Goal: Transaction & Acquisition: Purchase product/service

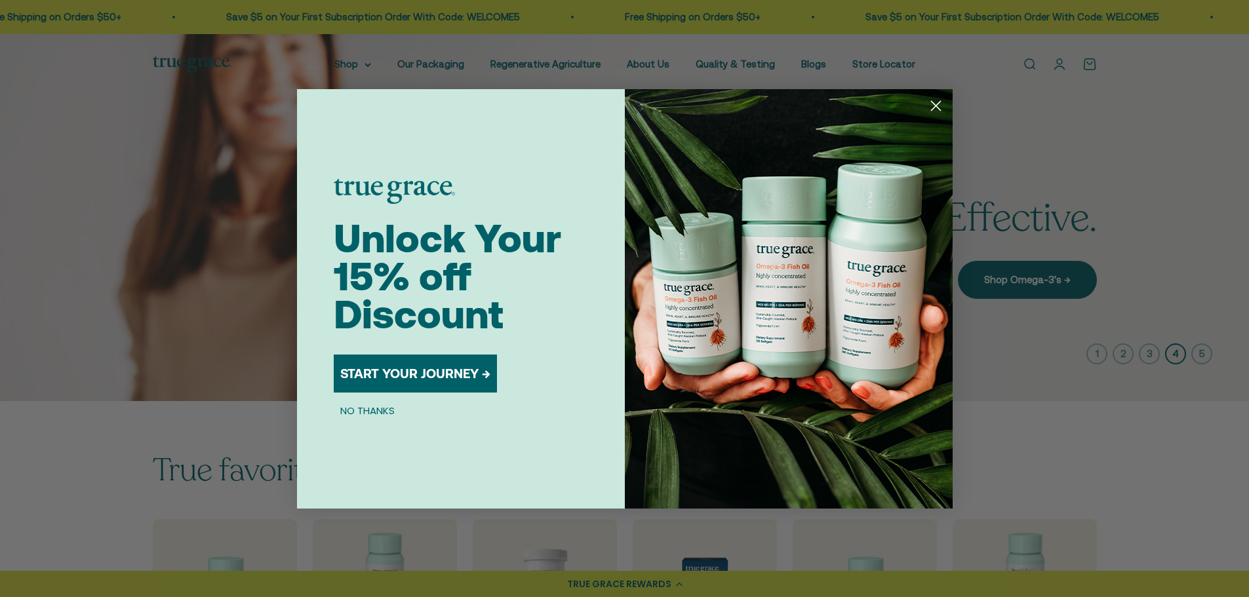
click at [931, 103] on circle "Close dialog" at bounding box center [936, 105] width 22 height 22
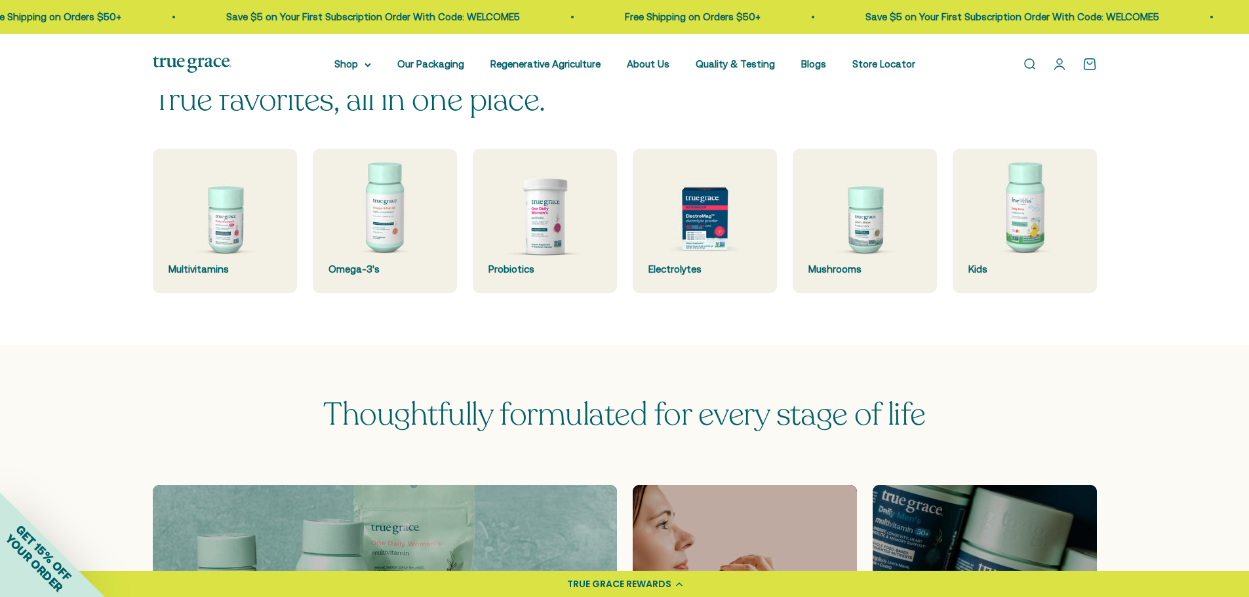
scroll to position [382, 0]
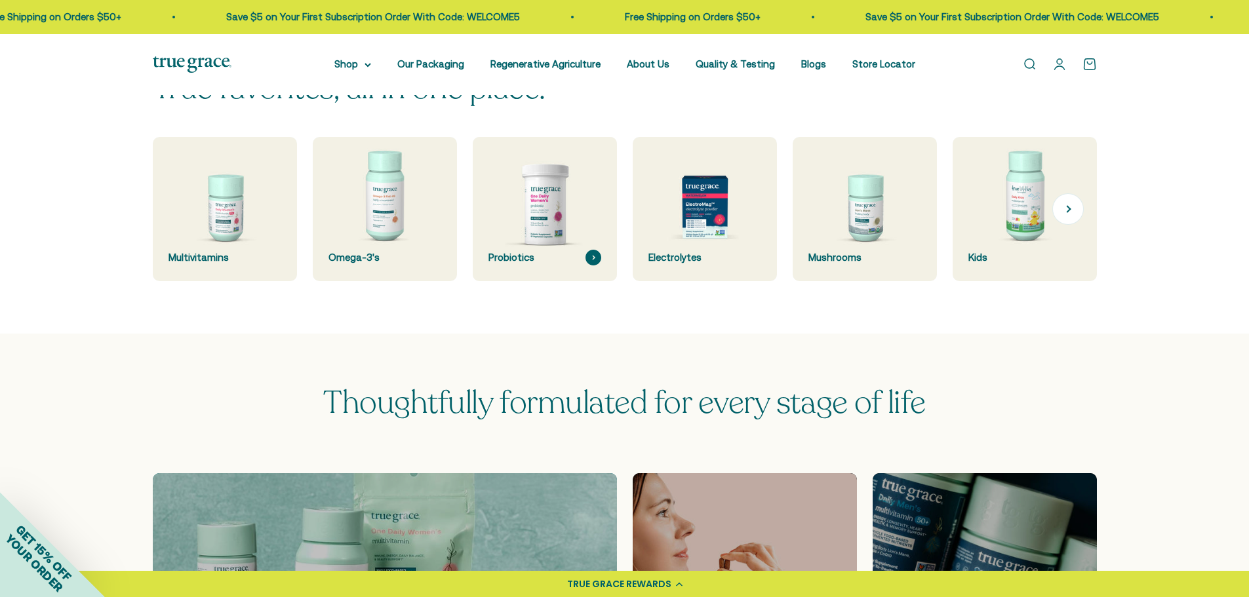
click at [556, 212] on img at bounding box center [544, 209] width 153 height 153
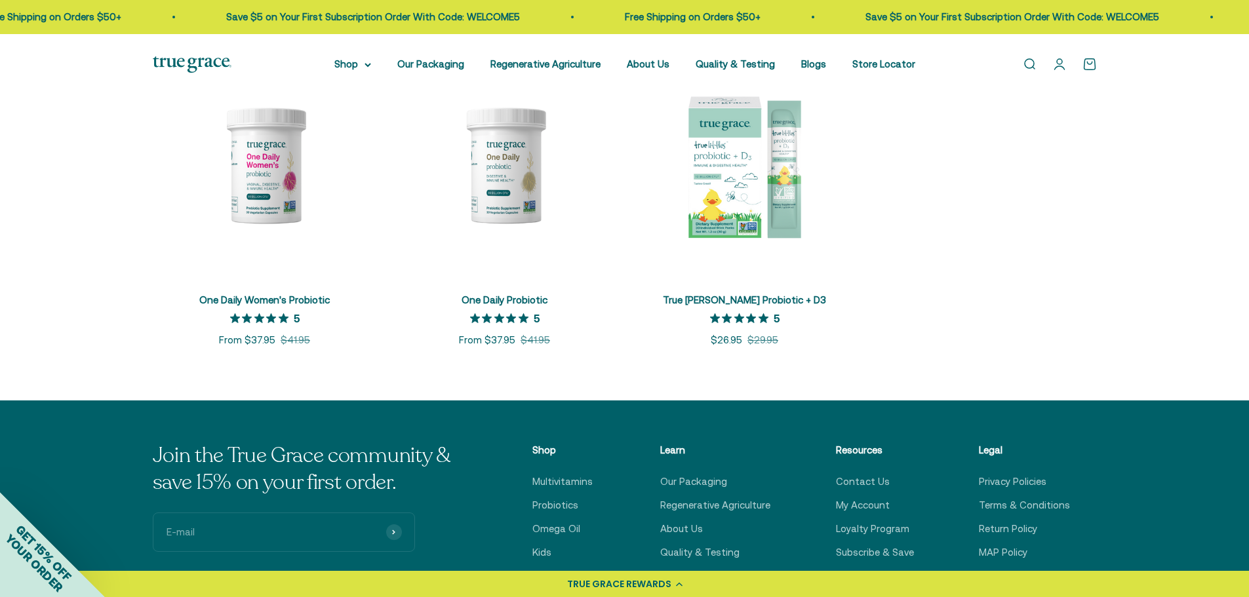
scroll to position [321, 0]
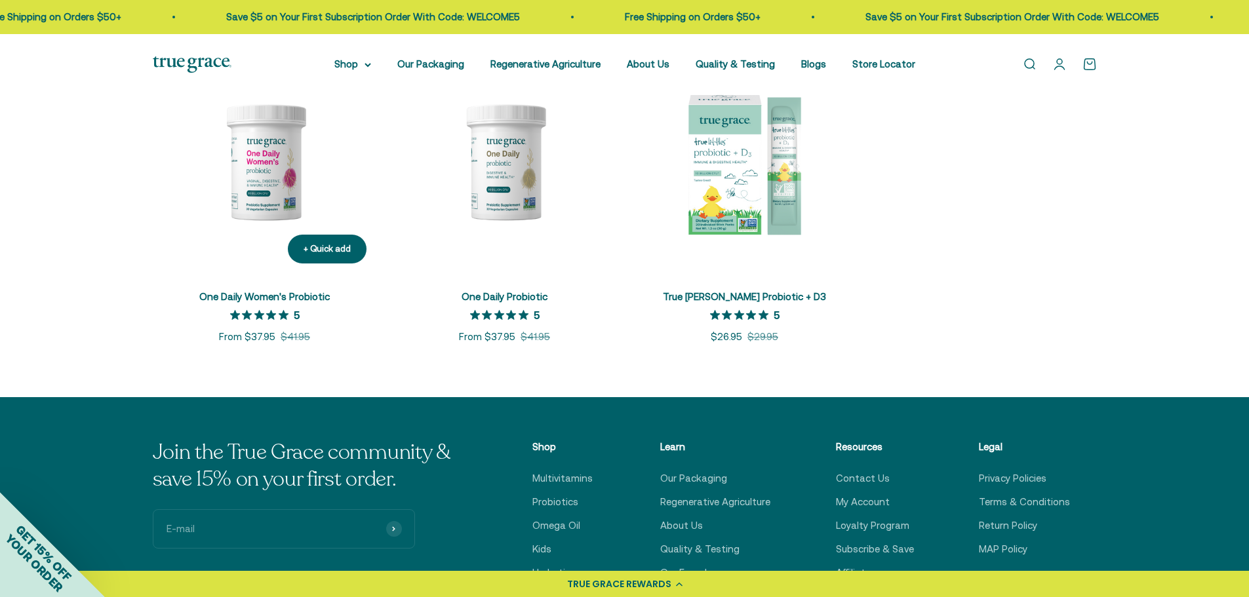
click at [260, 180] on img at bounding box center [265, 162] width 224 height 224
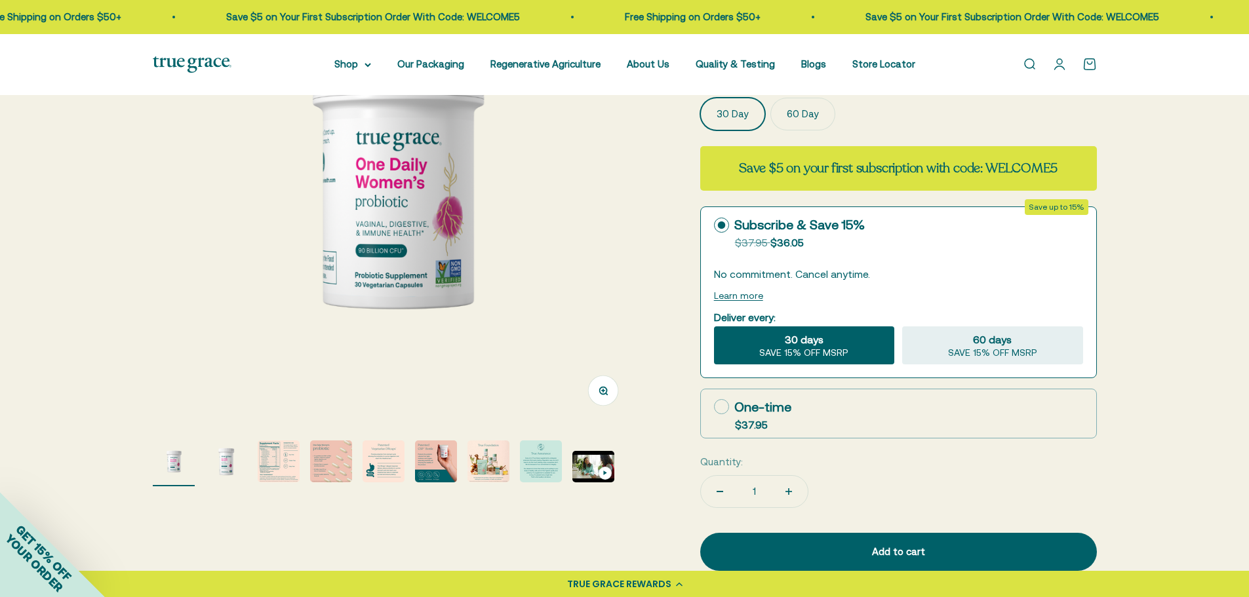
scroll to position [185, 0]
